Goal: Transaction & Acquisition: Book appointment/travel/reservation

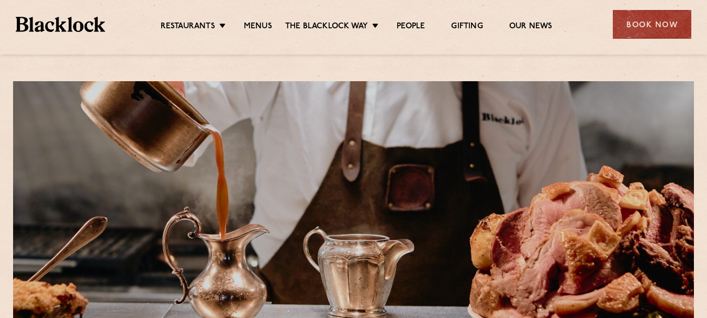
click at [647, 21] on div "Book Now" at bounding box center [652, 24] width 79 height 29
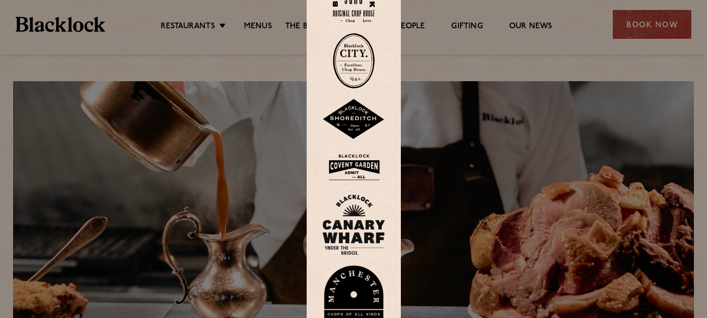
click at [668, 25] on div at bounding box center [353, 159] width 707 height 318
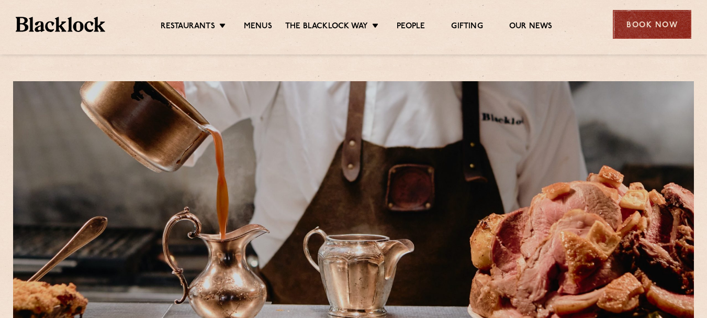
click at [658, 25] on div "Book Now" at bounding box center [652, 24] width 79 height 29
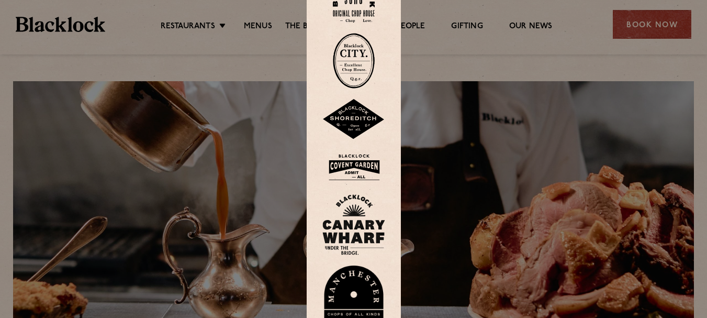
click at [355, 124] on img at bounding box center [354, 119] width 63 height 41
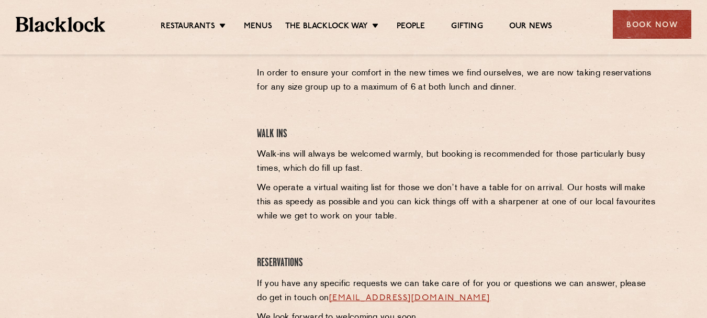
scroll to position [320, 0]
